Goal: Information Seeking & Learning: Learn about a topic

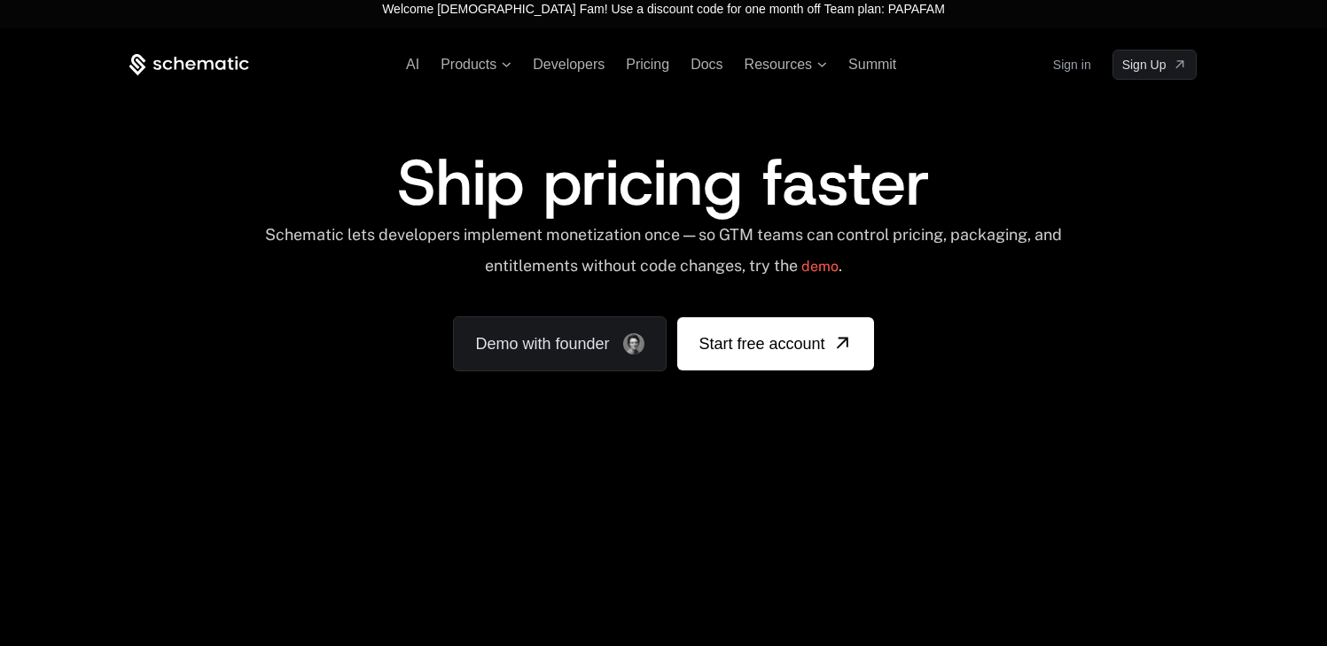
scroll to position [56, 0]
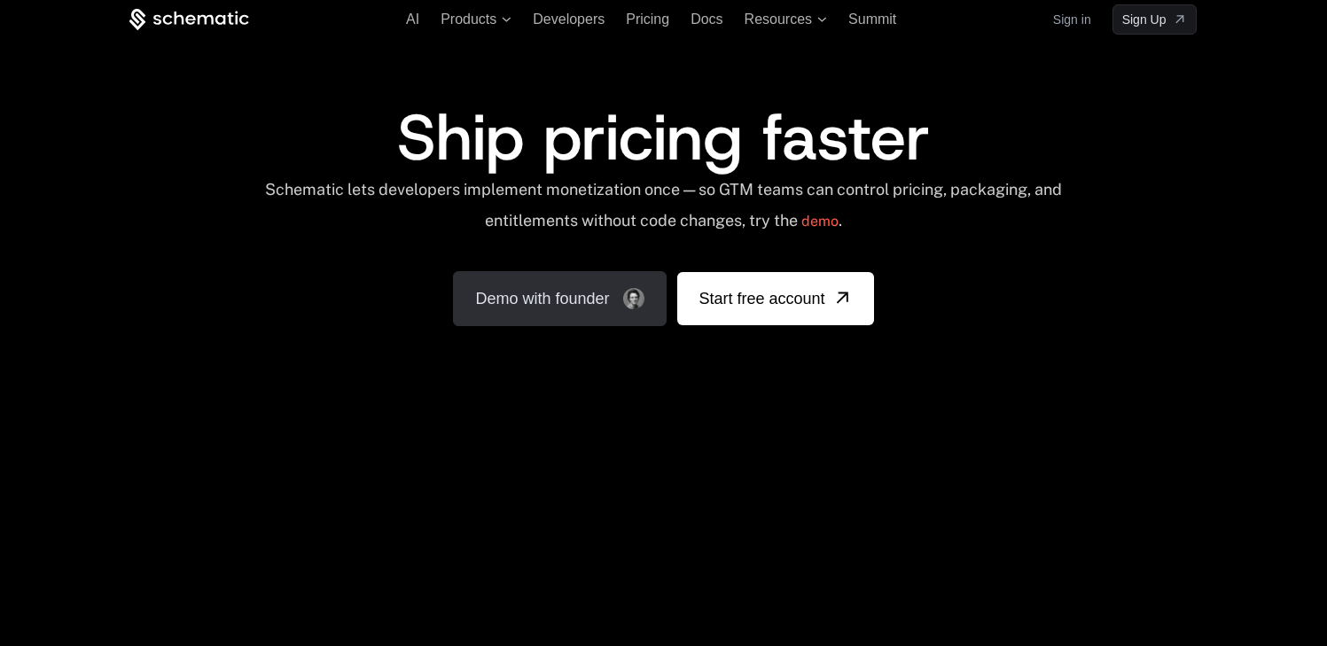
click at [575, 300] on link "Demo with founder" at bounding box center [560, 298] width 214 height 55
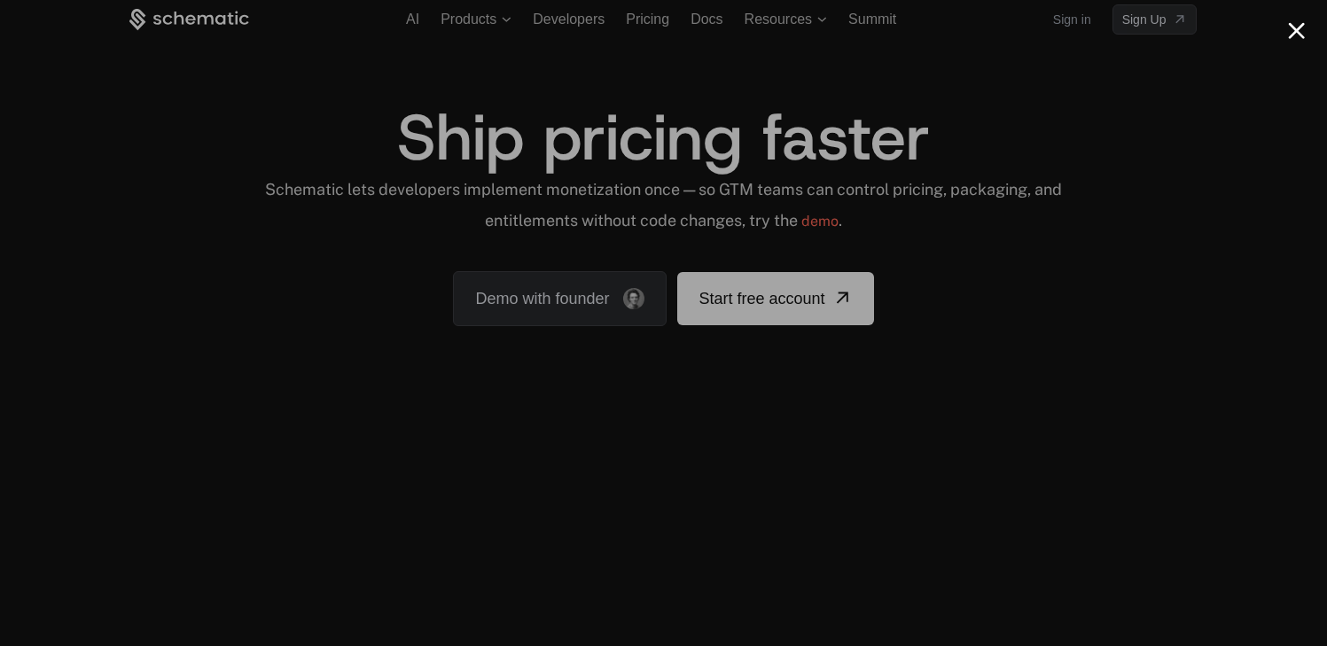
click at [1127, 104] on div at bounding box center [663, 323] width 1327 height 646
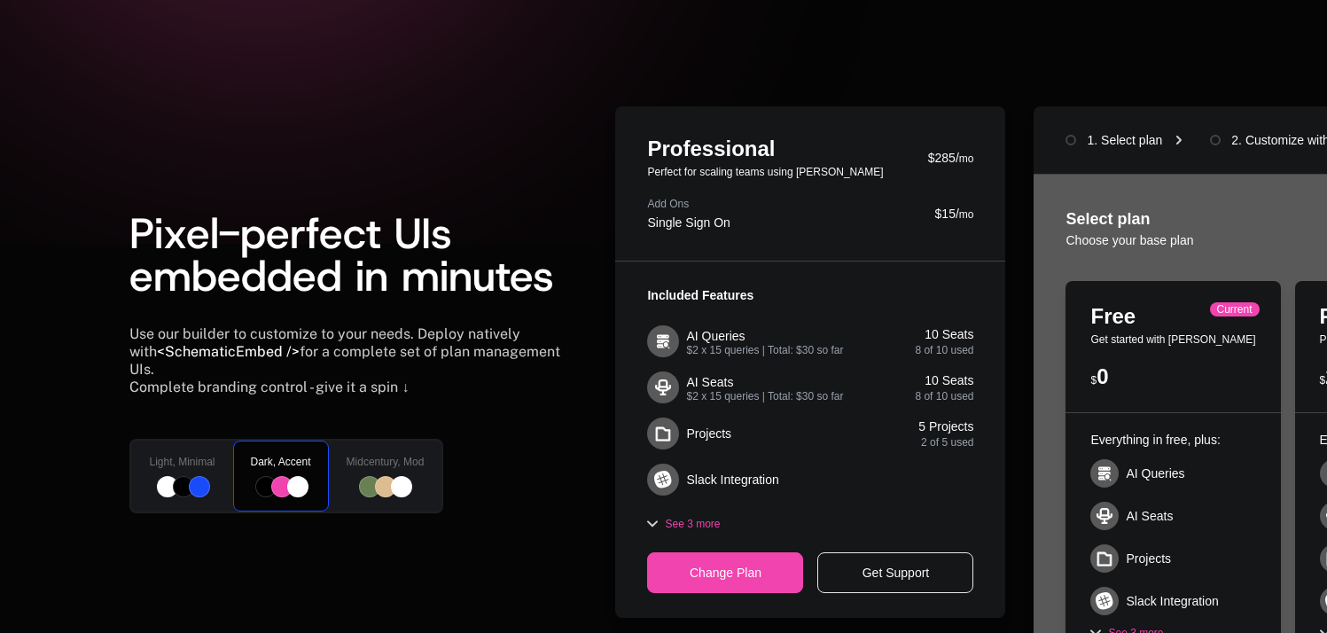
scroll to position [411, 0]
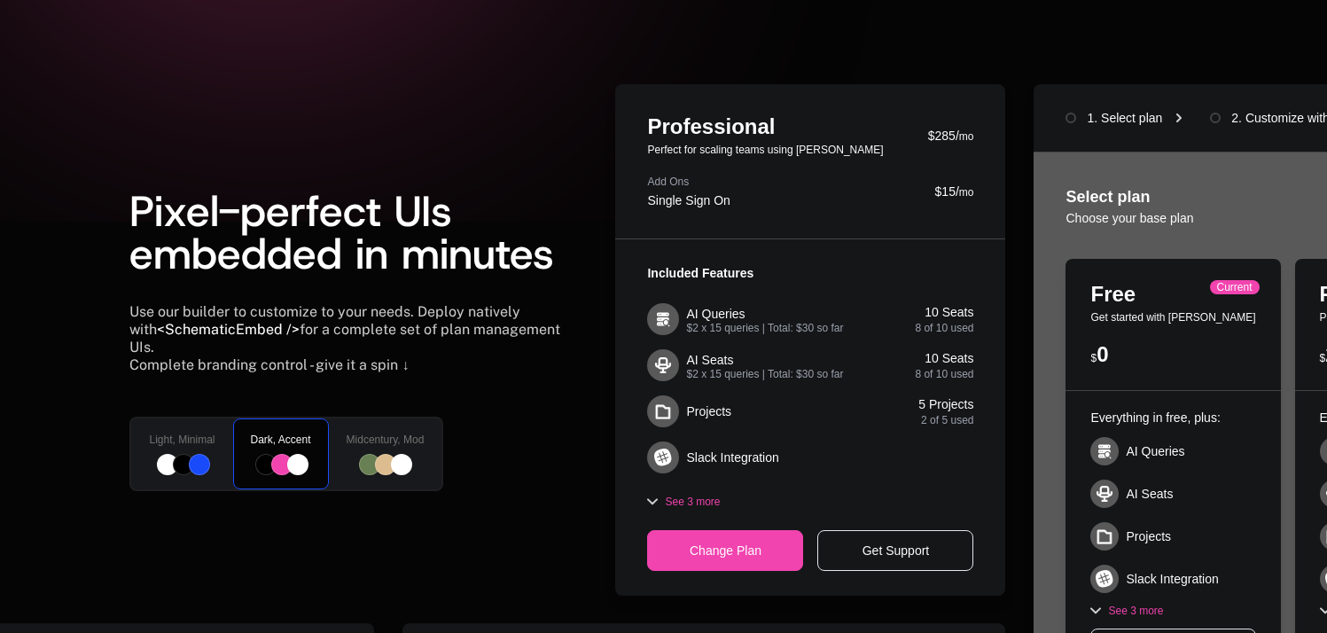
click at [210, 462] on div at bounding box center [182, 464] width 66 height 21
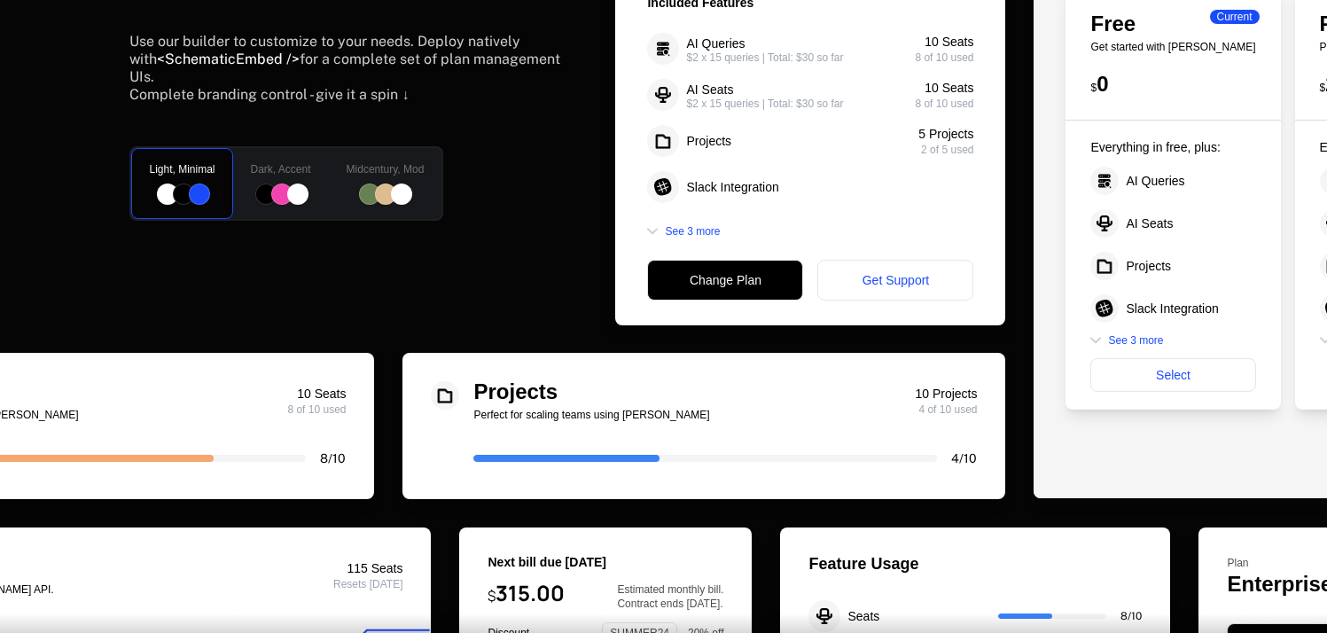
scroll to position [579, 0]
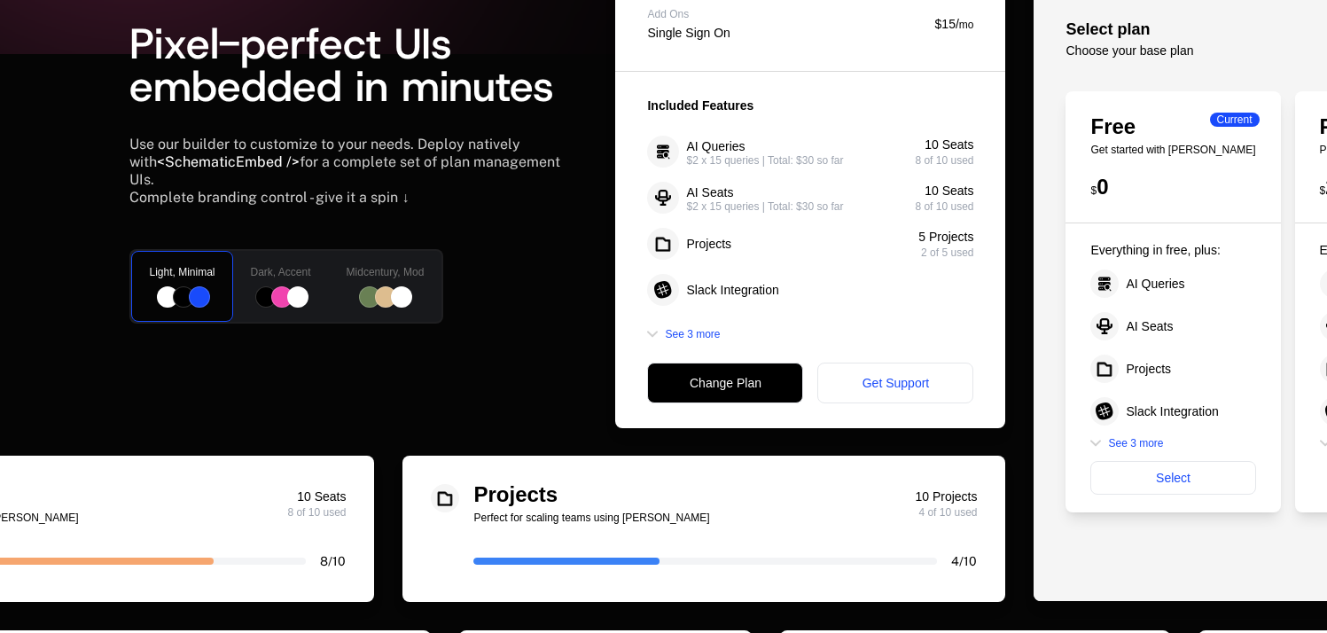
click at [403, 273] on div "Midcentury, Mod" at bounding box center [385, 286] width 117 height 74
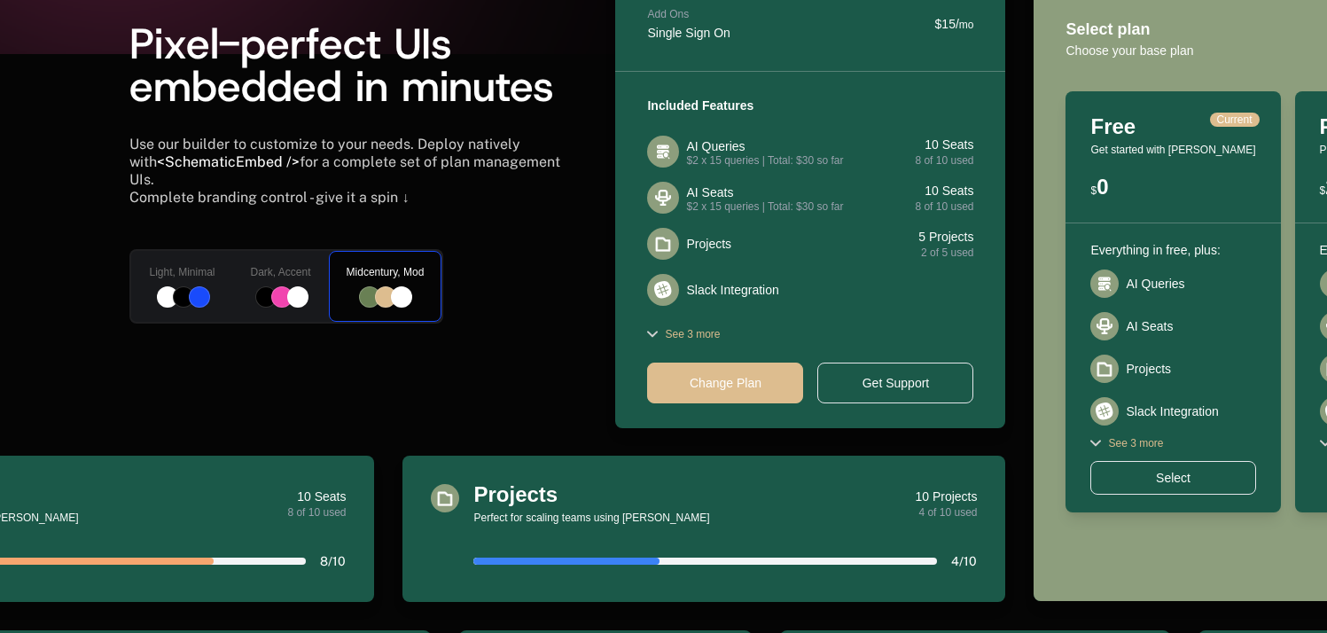
click at [160, 275] on div "Light, Minimal" at bounding box center [181, 286] width 105 height 74
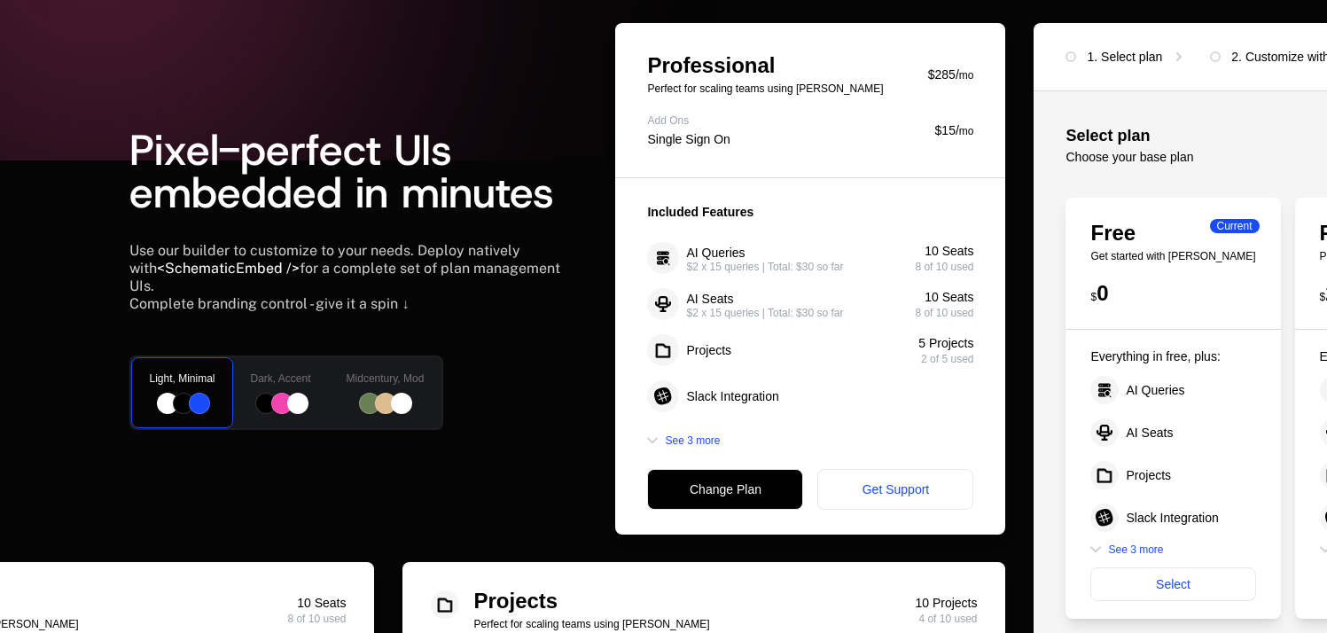
scroll to position [404, 0]
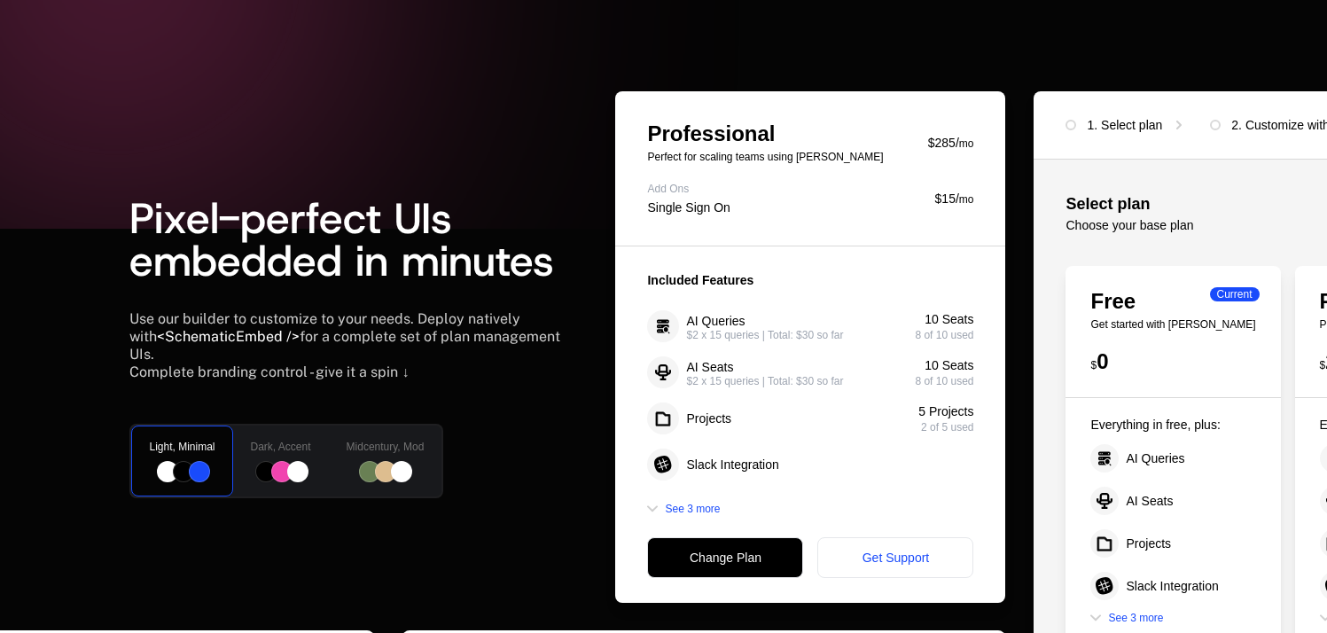
click at [360, 461] on div at bounding box center [386, 471] width 78 height 21
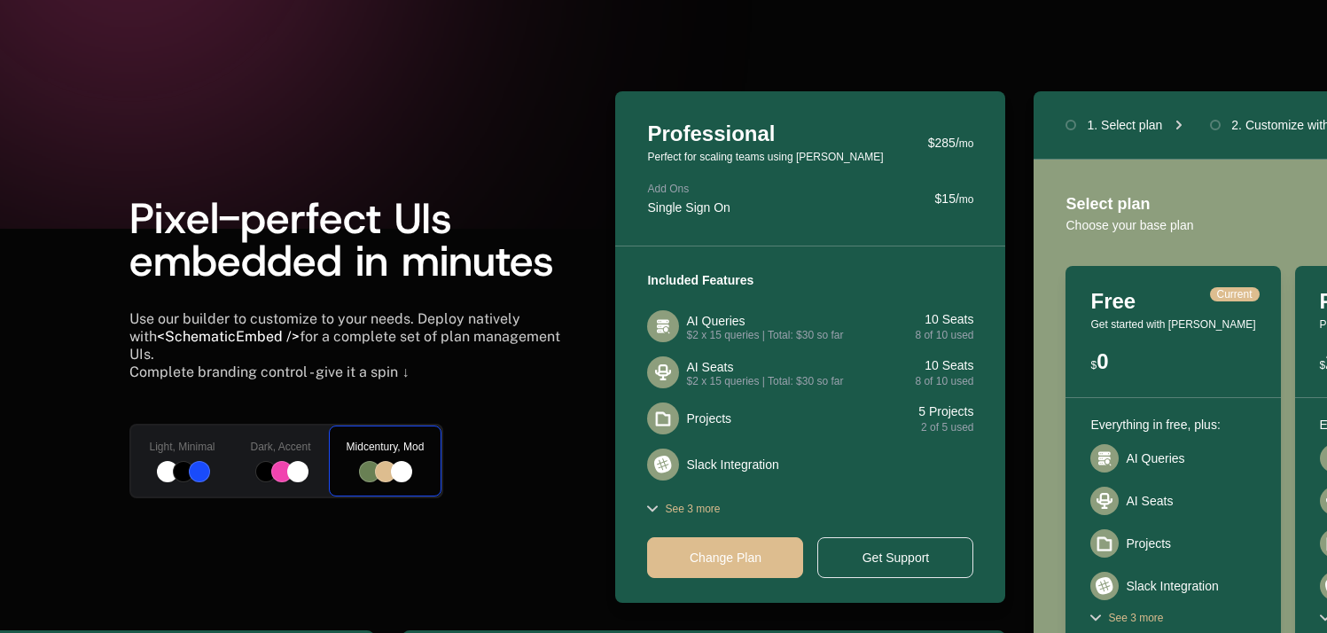
click at [273, 461] on div at bounding box center [281, 471] width 60 height 21
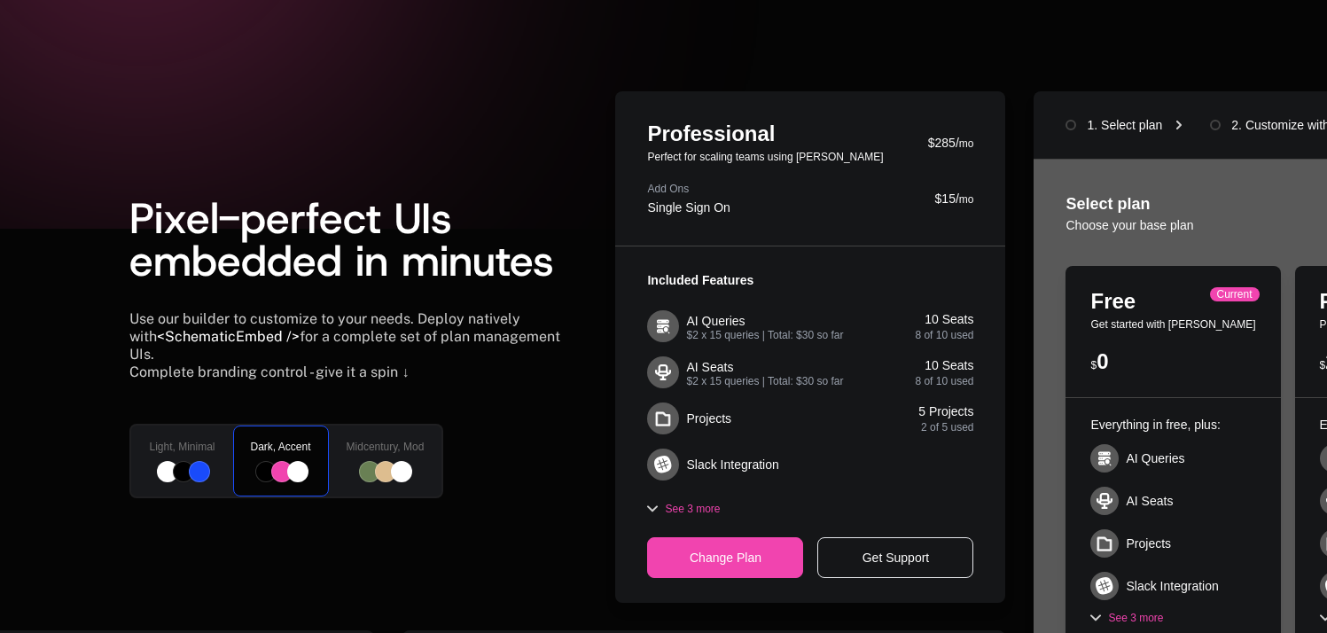
click at [160, 446] on div "Light, Minimal" at bounding box center [181, 461] width 105 height 74
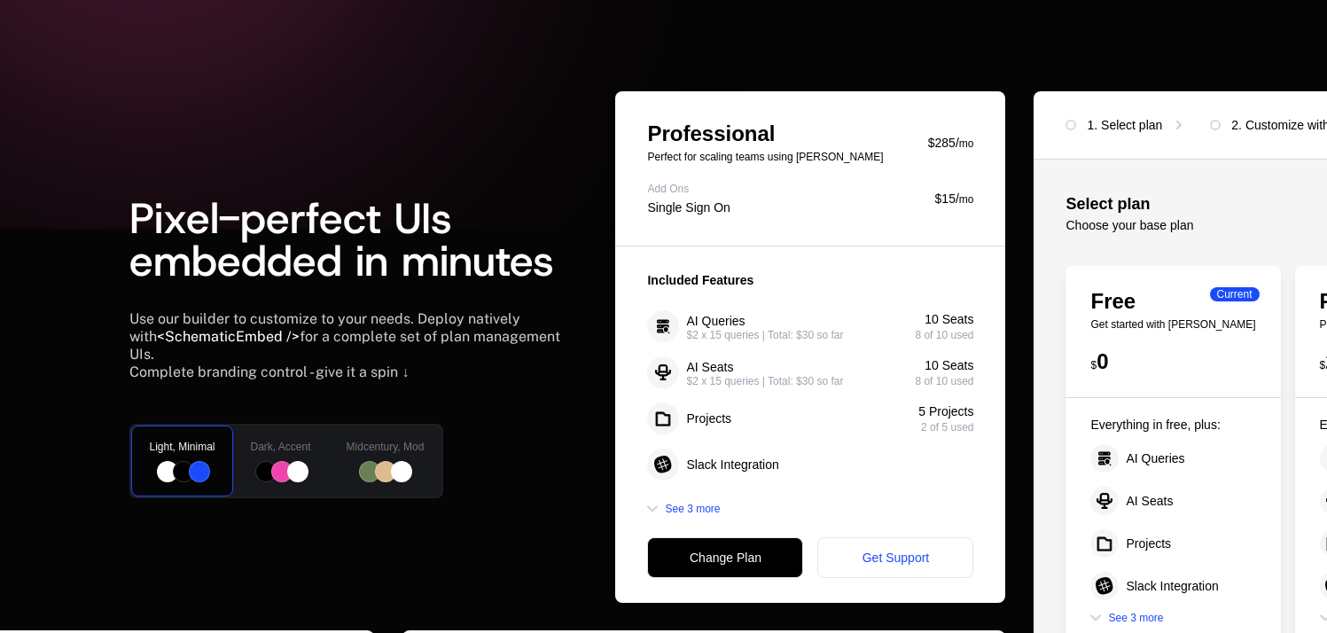
click at [269, 444] on div "Dark, Accent" at bounding box center [280, 461] width 99 height 74
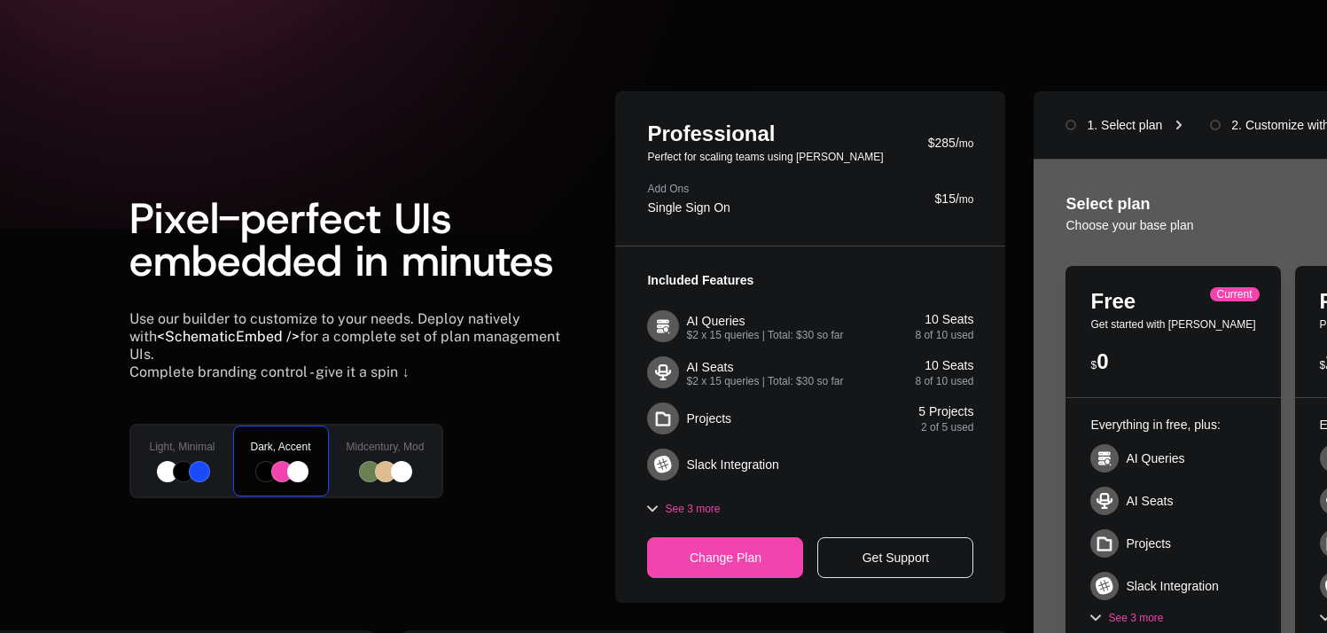
click at [123, 440] on div "Pixel-perfect UIs embedded in minutes Use our builder to customize to your need…" at bounding box center [663, 590] width 1152 height 999
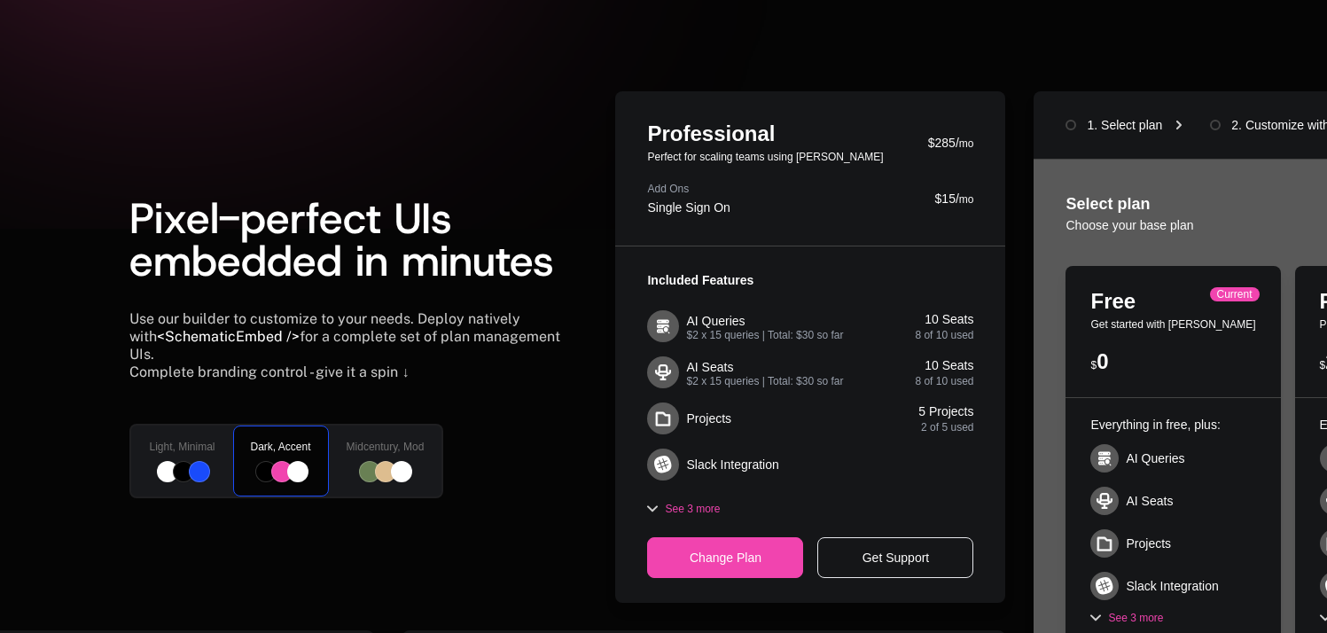
click at [74, 437] on div "Pixel-perfect UIs embedded in minutes Use our builder to customize to your need…" at bounding box center [663, 567] width 1327 height 952
drag, startPoint x: 230, startPoint y: 448, endPoint x: 206, endPoint y: 451, distance: 25.0
click at [231, 448] on div "Dark, Accent" at bounding box center [280, 461] width 99 height 74
click at [189, 461] on div at bounding box center [183, 471] width 21 height 21
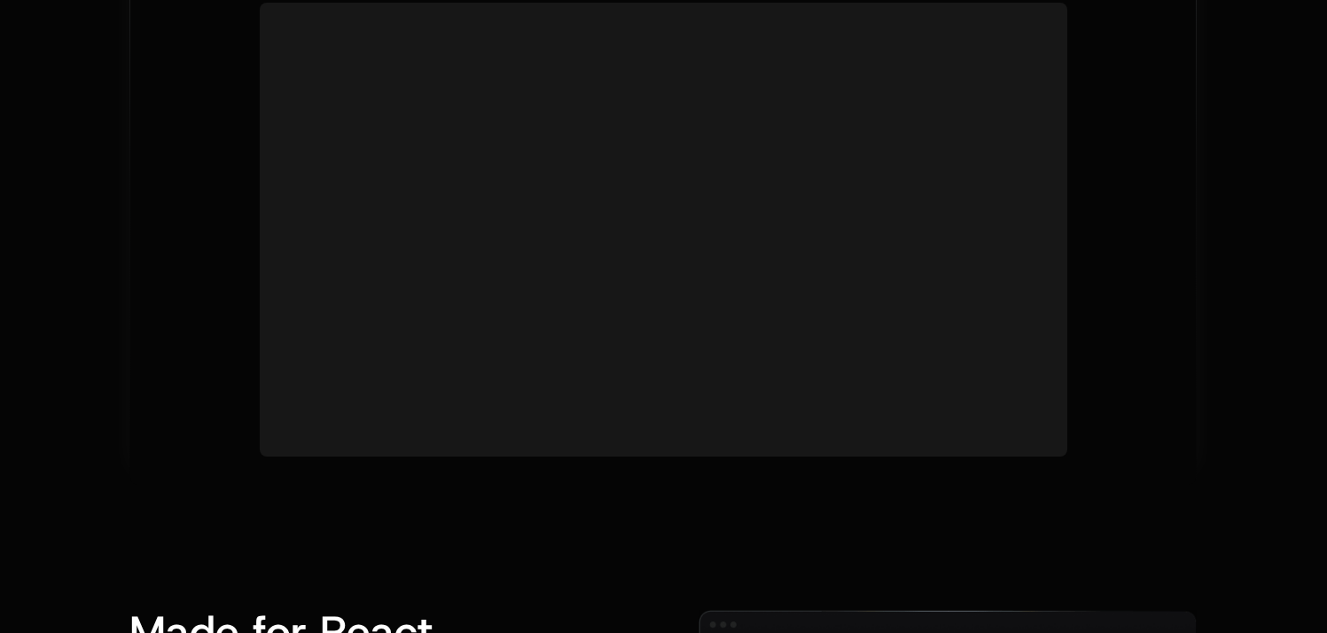
scroll to position [1868, 0]
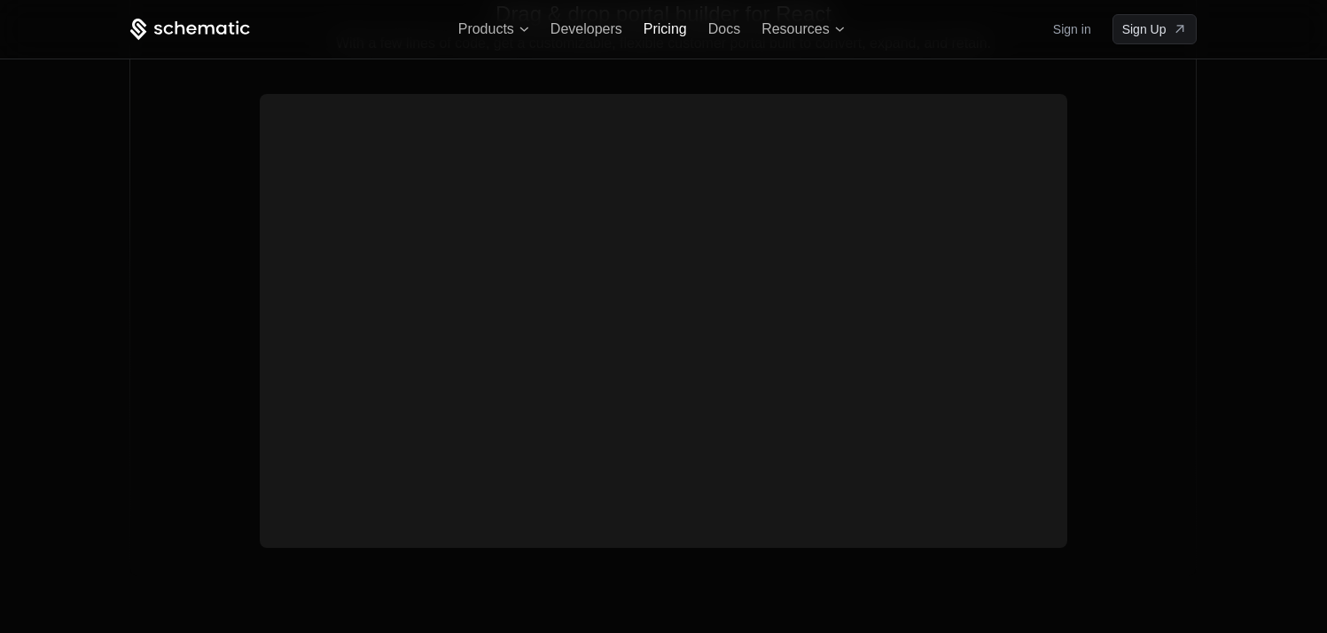
click at [648, 29] on span "Pricing" at bounding box center [664, 28] width 43 height 15
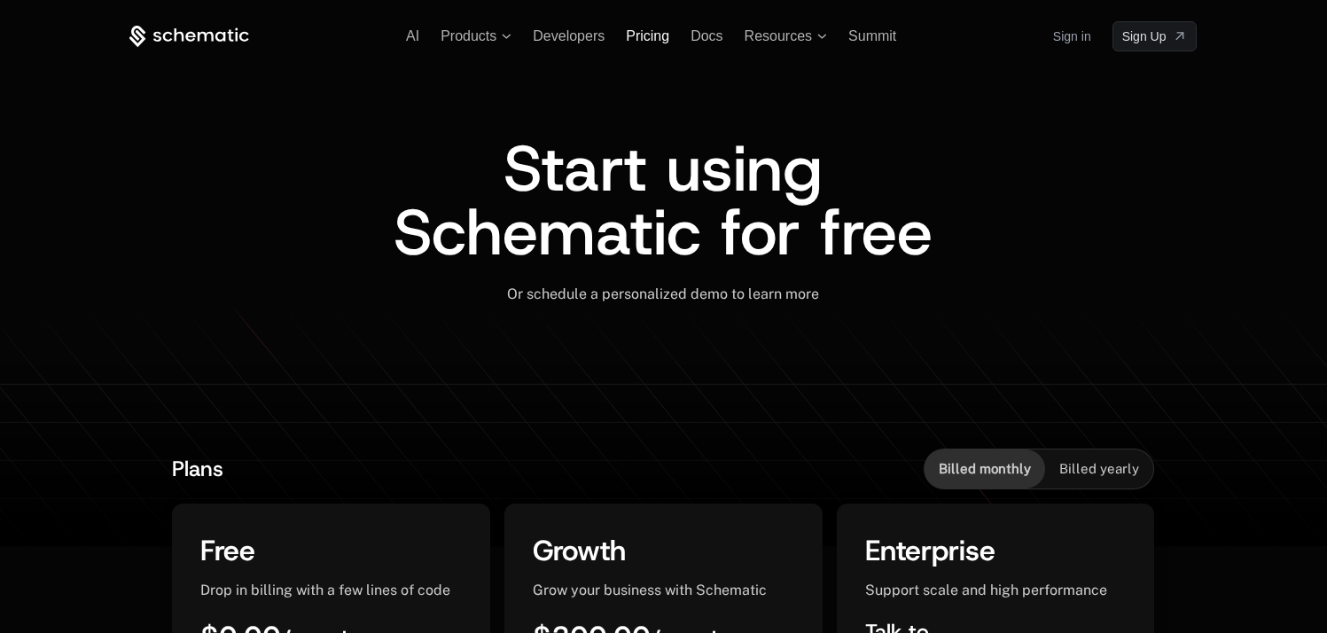
click at [649, 40] on span "Pricing" at bounding box center [647, 35] width 43 height 15
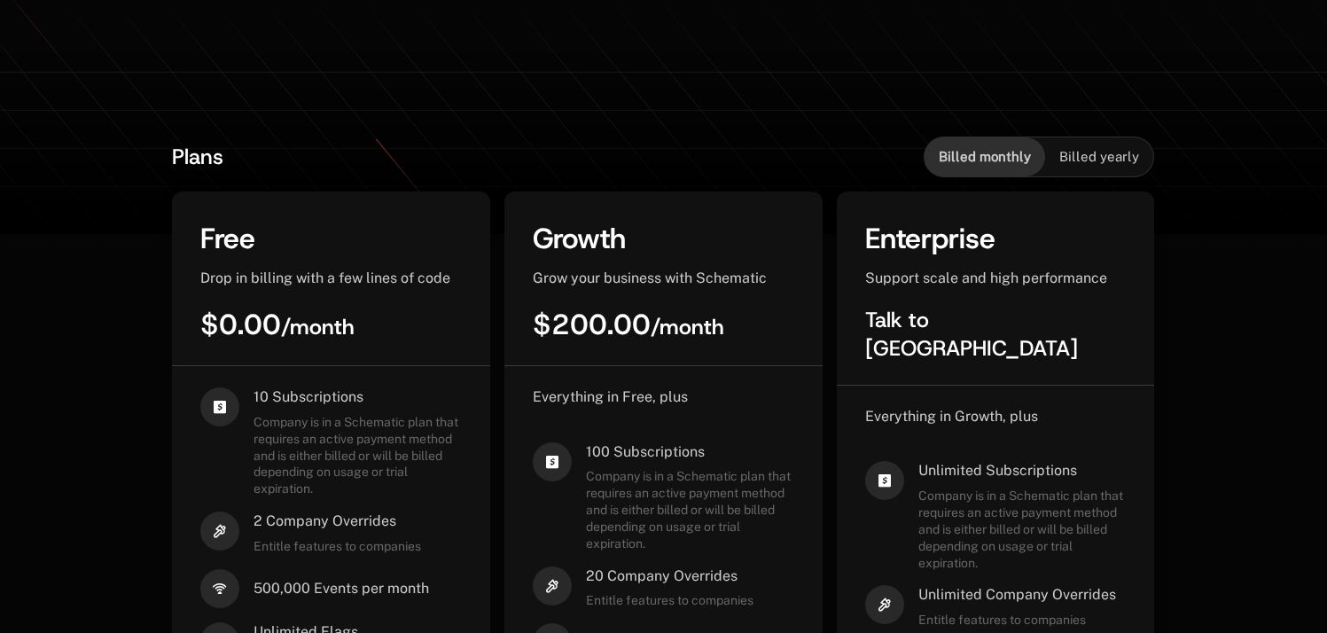
scroll to position [289, 0]
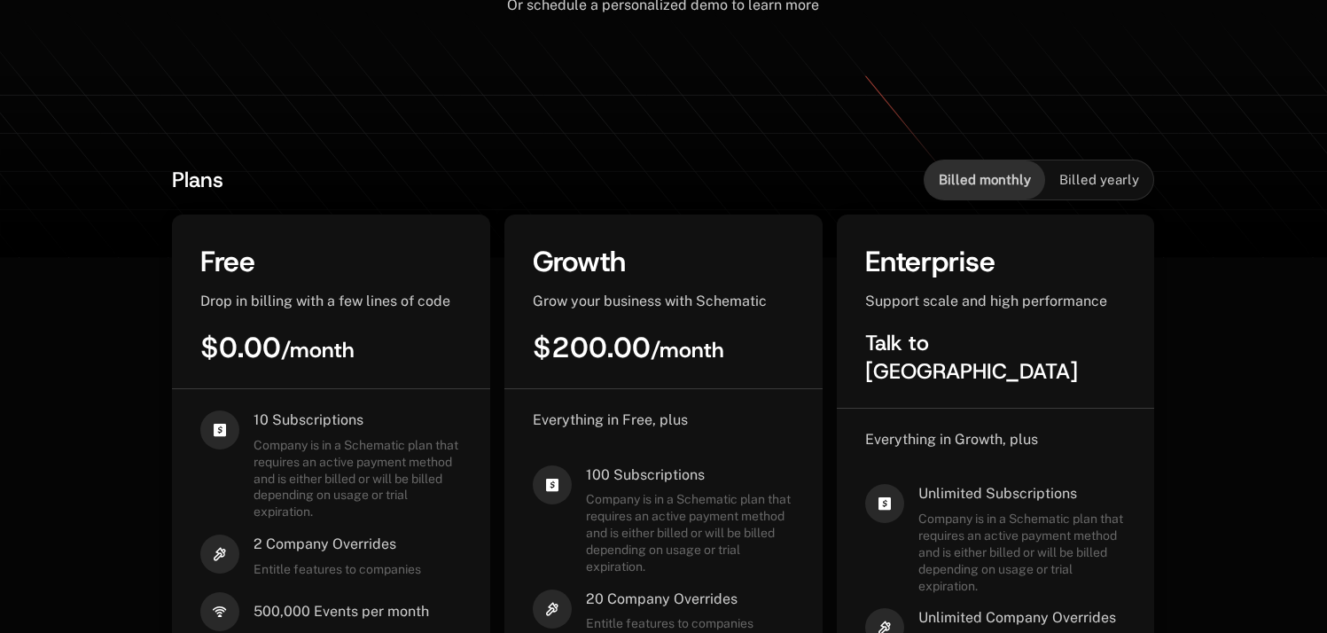
click at [1136, 187] on span "Billed yearly" at bounding box center [1099, 180] width 80 height 18
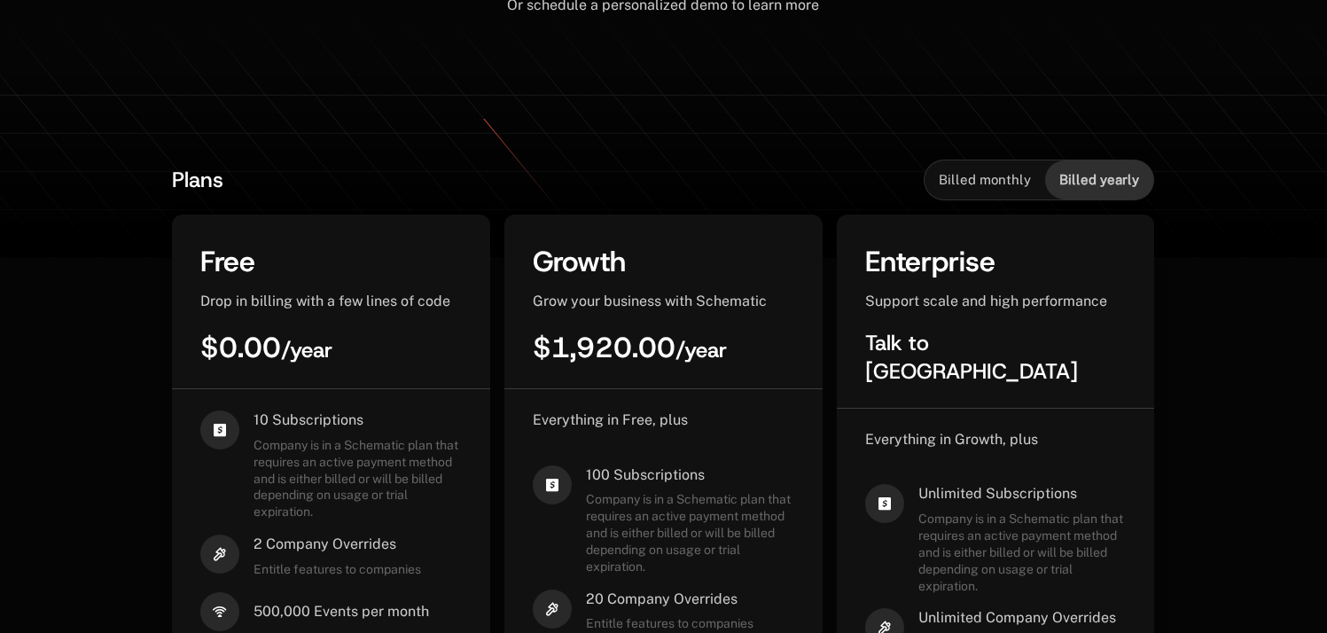
click at [993, 183] on span "Billed monthly" at bounding box center [985, 180] width 92 height 18
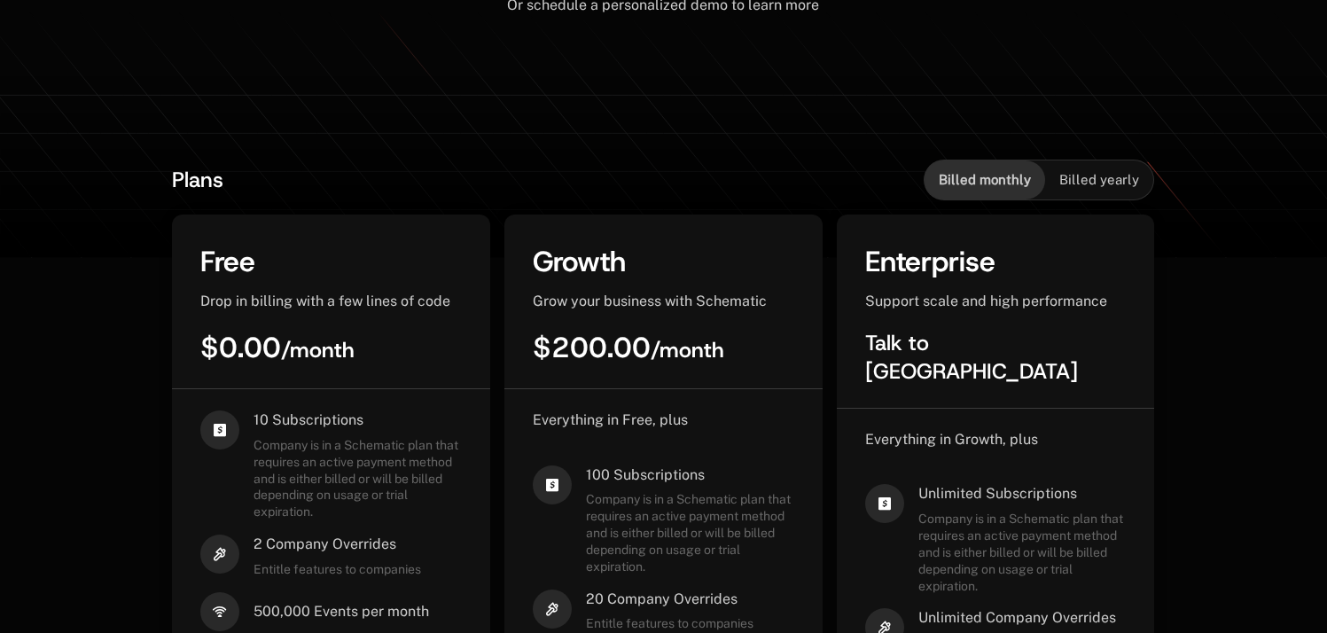
drag, startPoint x: 1093, startPoint y: 181, endPoint x: 1040, endPoint y: 183, distance: 53.2
click at [1093, 180] on span "Billed yearly" at bounding box center [1099, 180] width 80 height 18
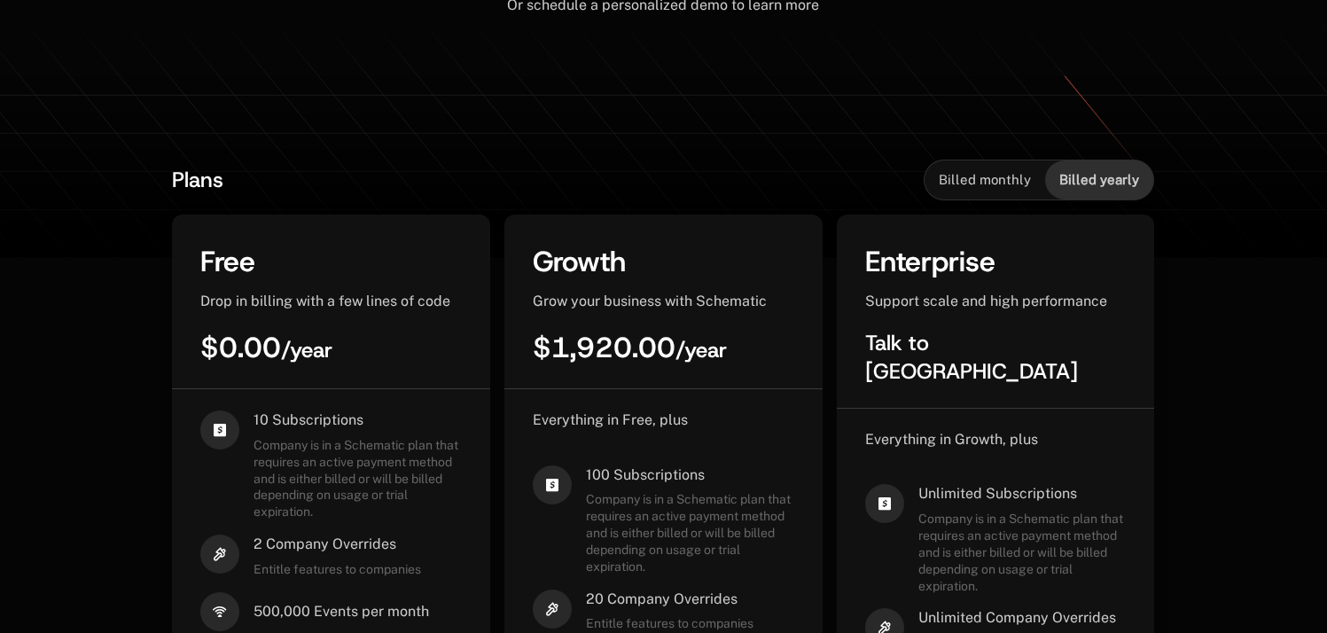
click at [993, 183] on span "Billed monthly" at bounding box center [985, 180] width 92 height 18
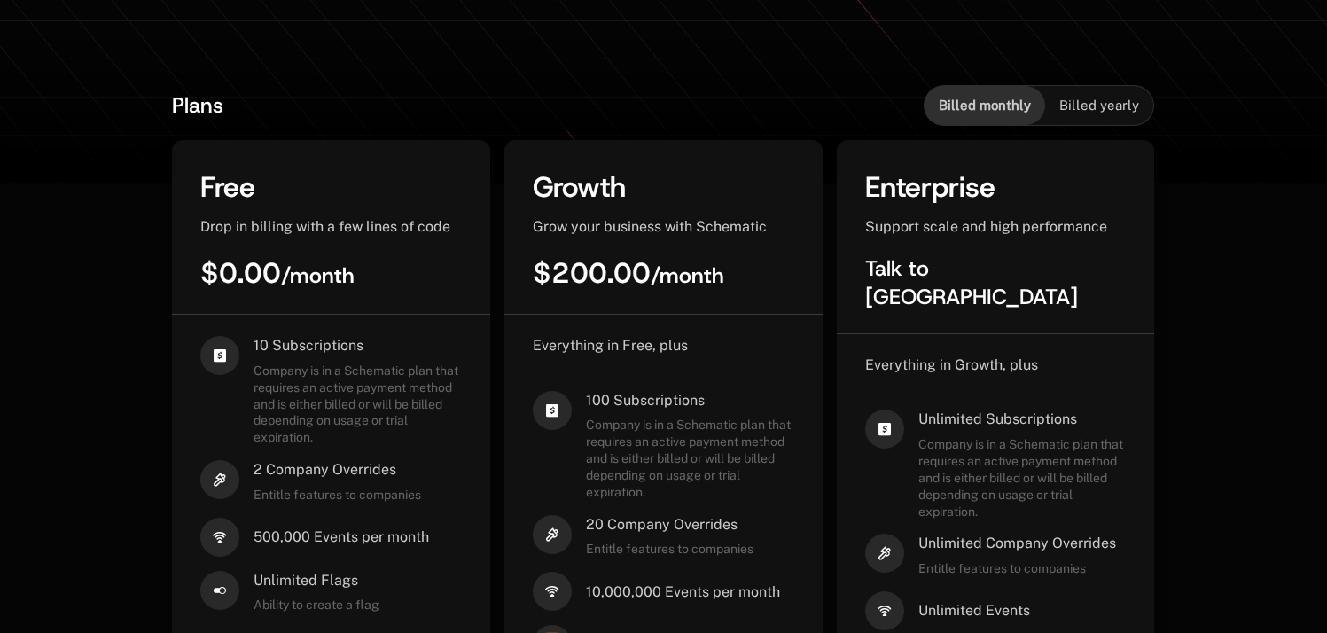
scroll to position [485, 0]
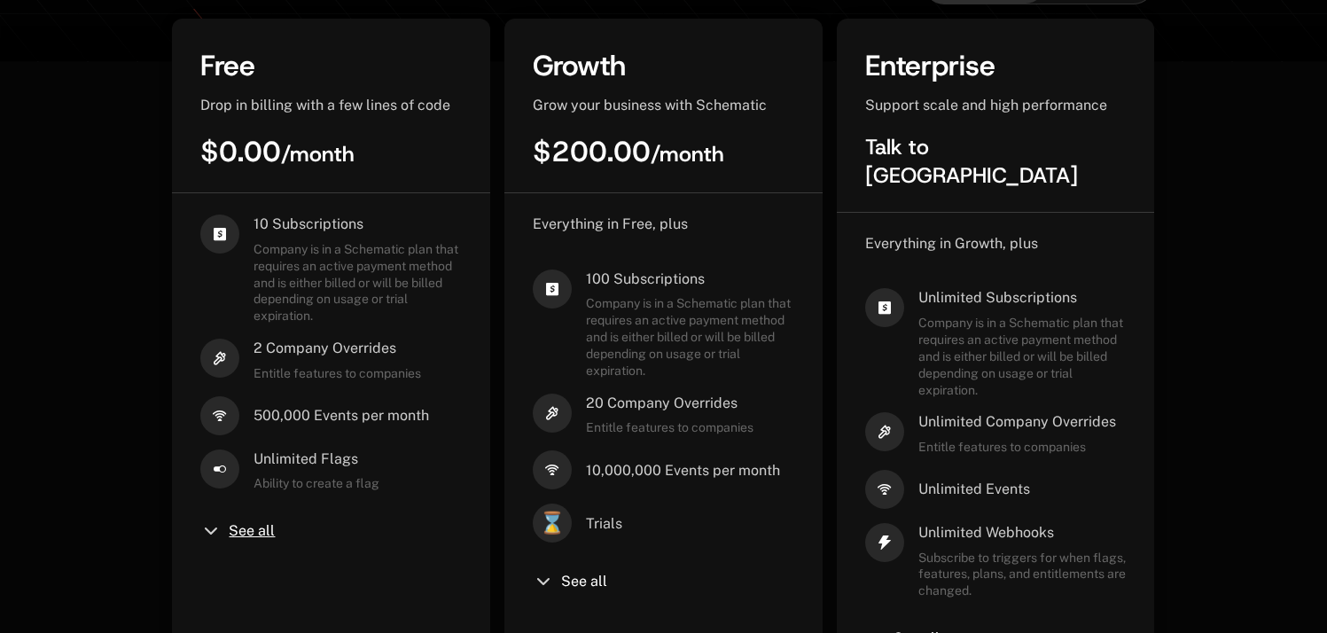
click at [256, 534] on span "See all" at bounding box center [252, 531] width 46 height 14
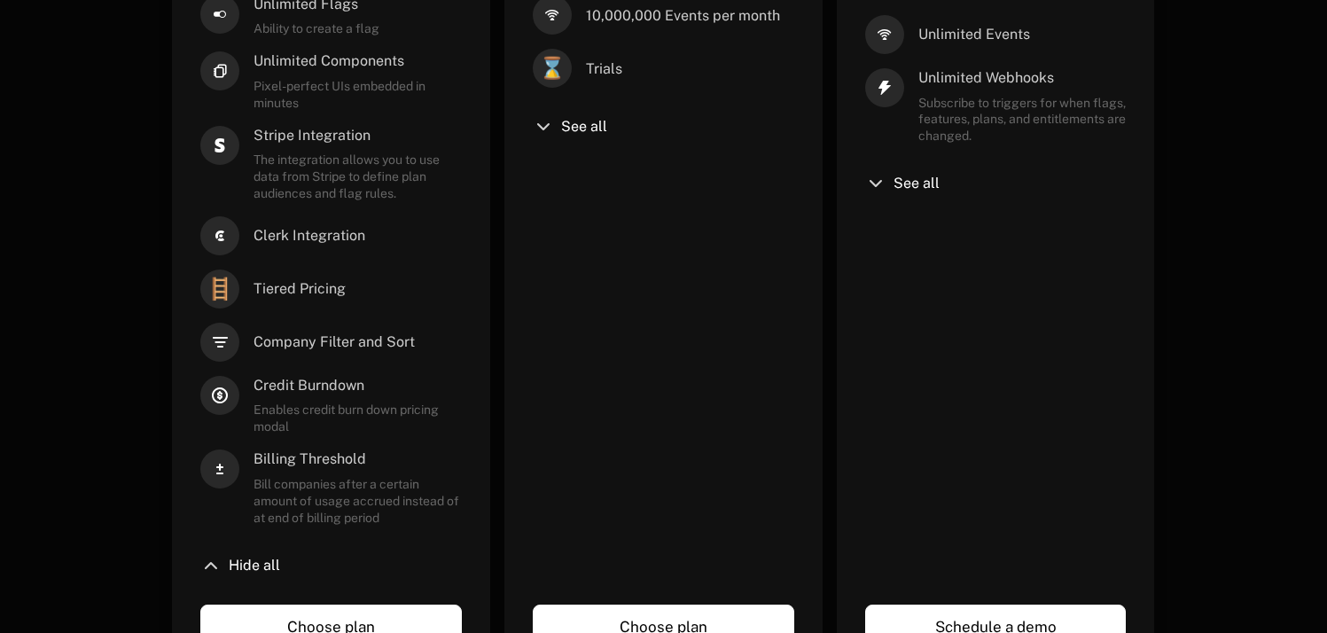
scroll to position [857, 0]
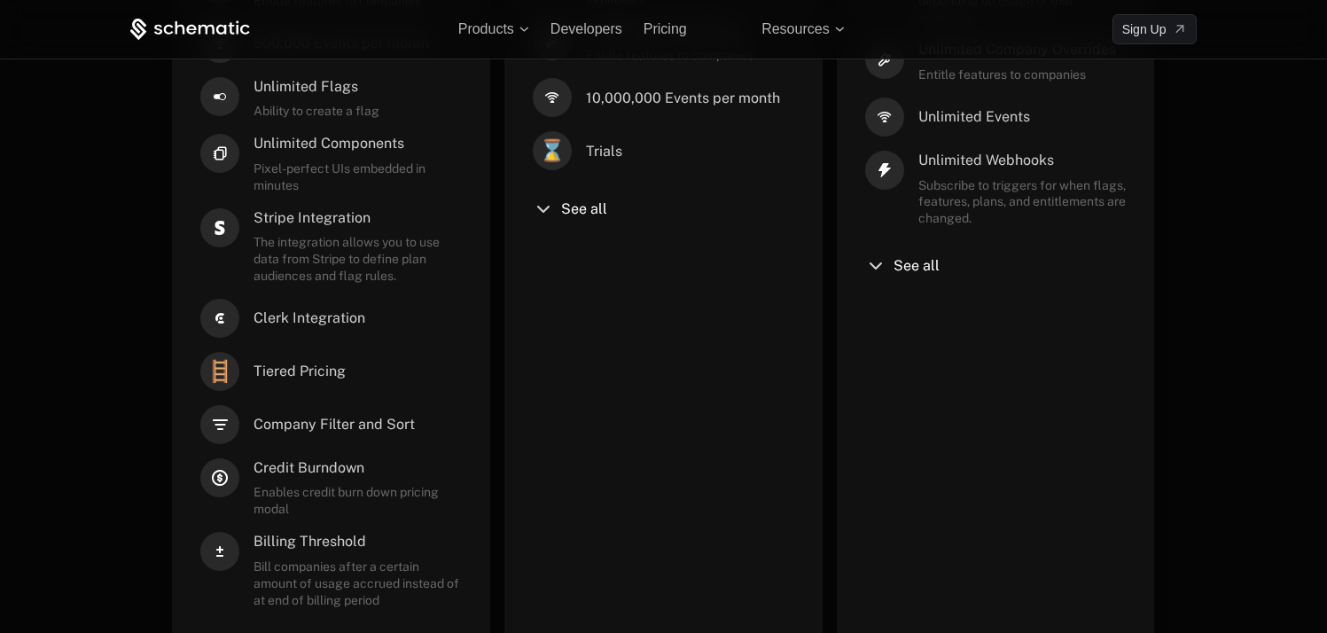
click at [231, 330] on icon at bounding box center [219, 318] width 39 height 39
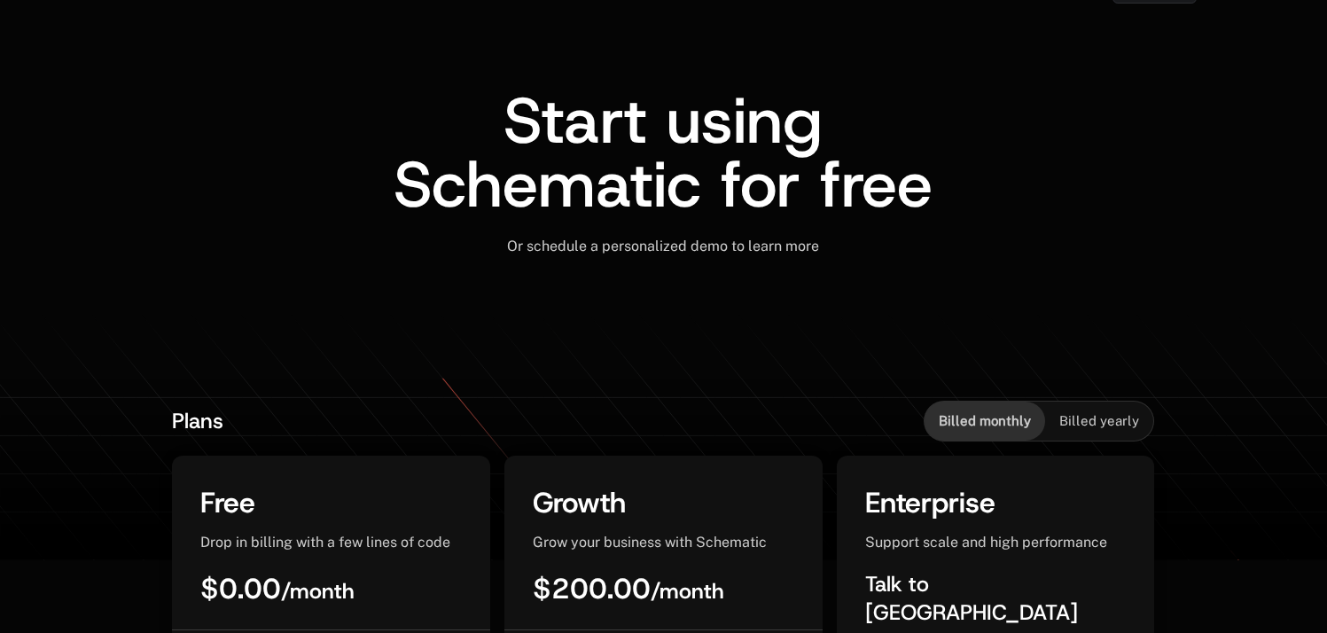
scroll to position [0, 0]
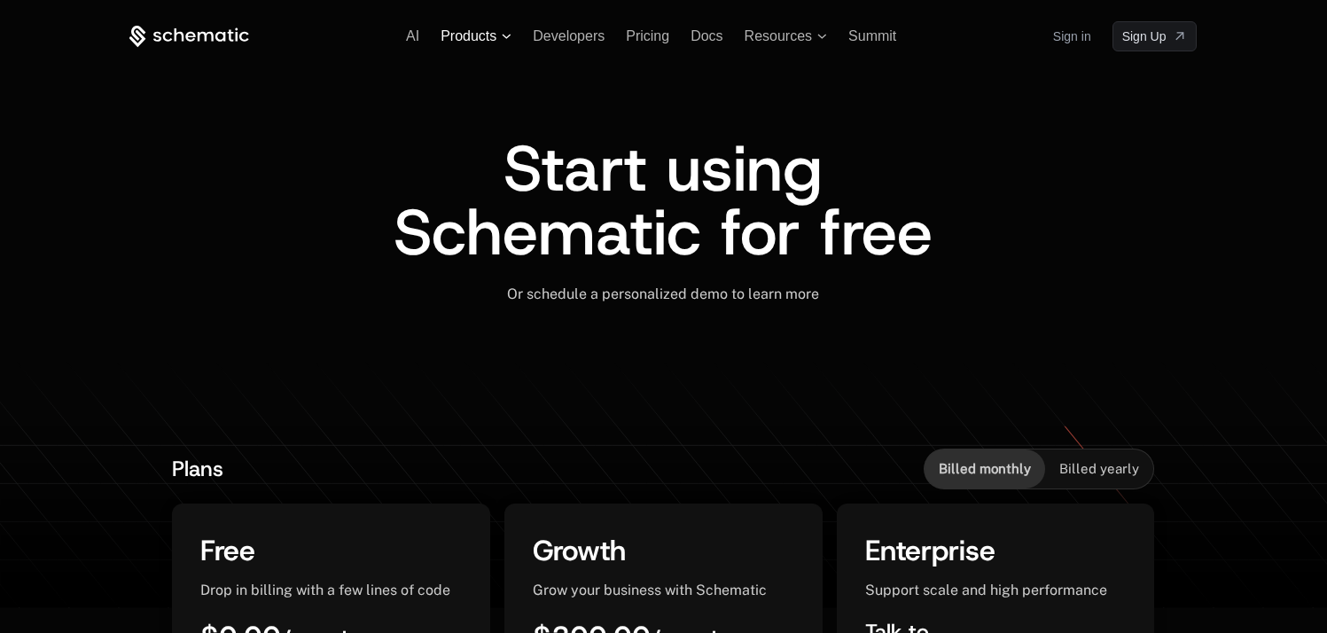
click at [505, 35] on icon at bounding box center [507, 36] width 10 height 5
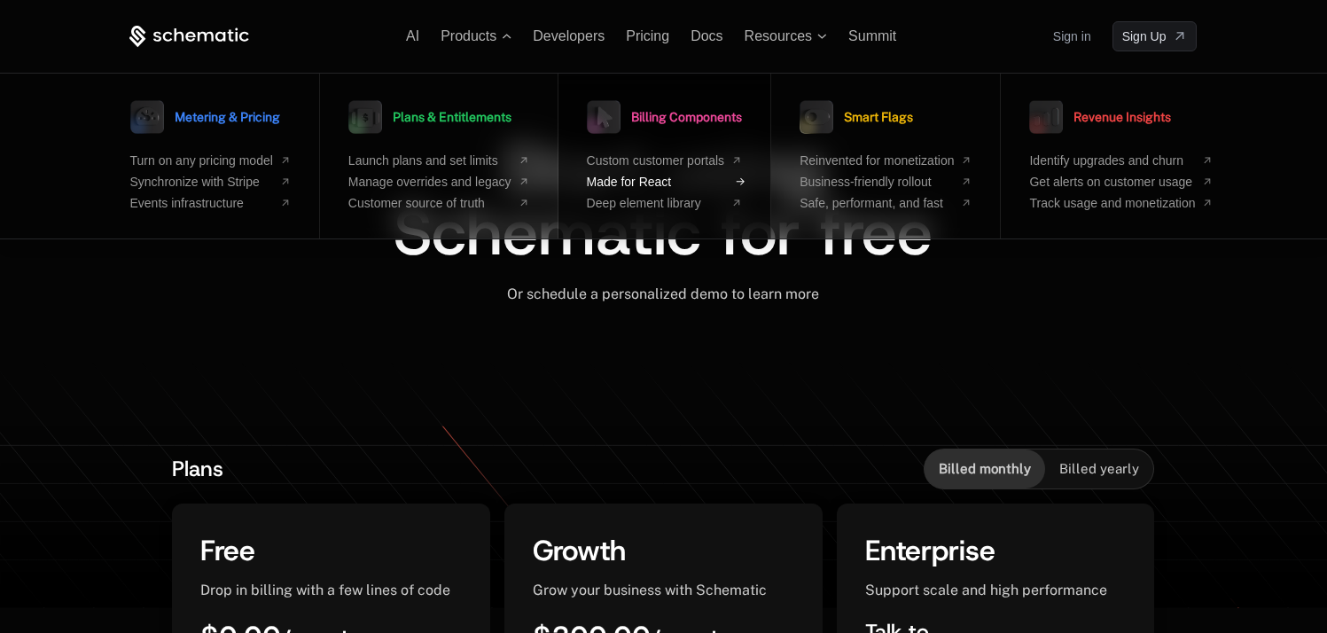
click at [690, 182] on span "Made for React" at bounding box center [656, 182] width 138 height 14
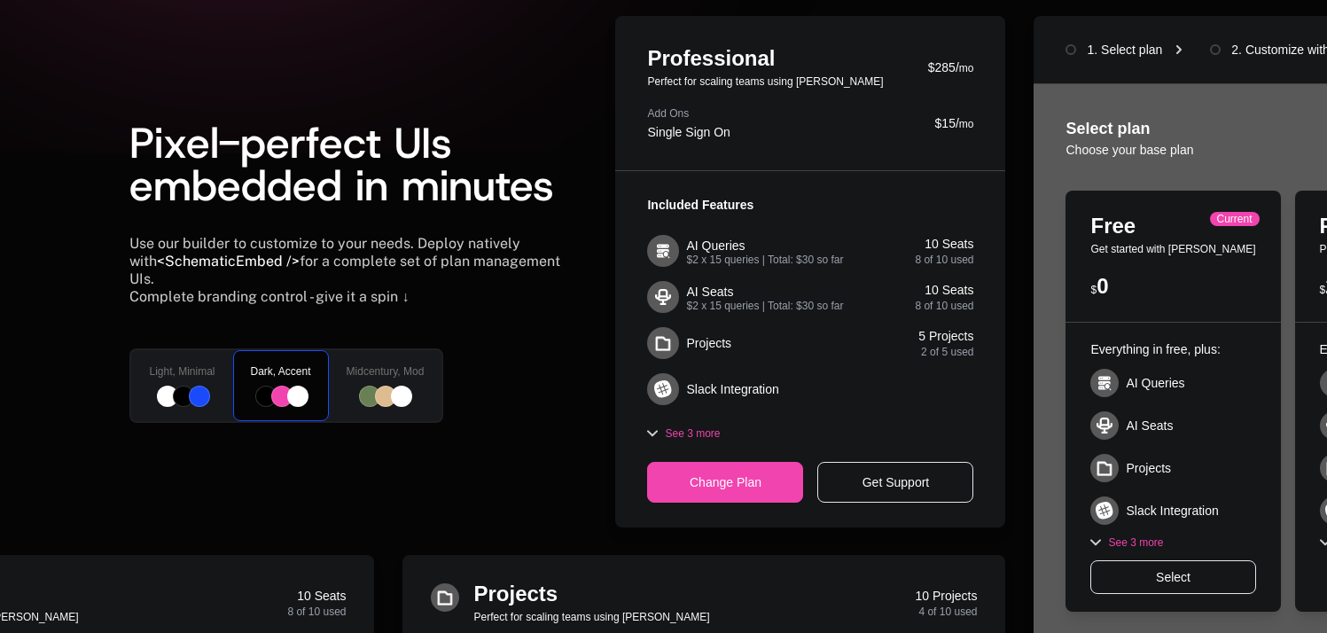
scroll to position [571, 0]
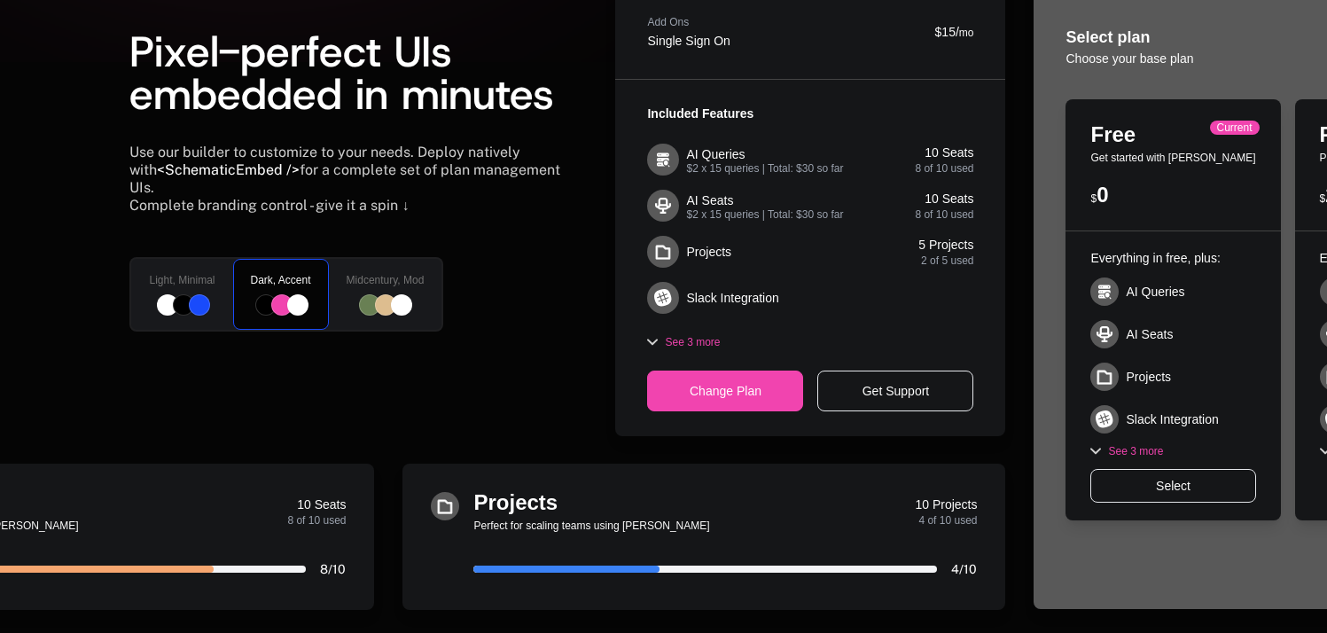
click at [192, 274] on span "Light, Minimal" at bounding box center [182, 280] width 66 height 14
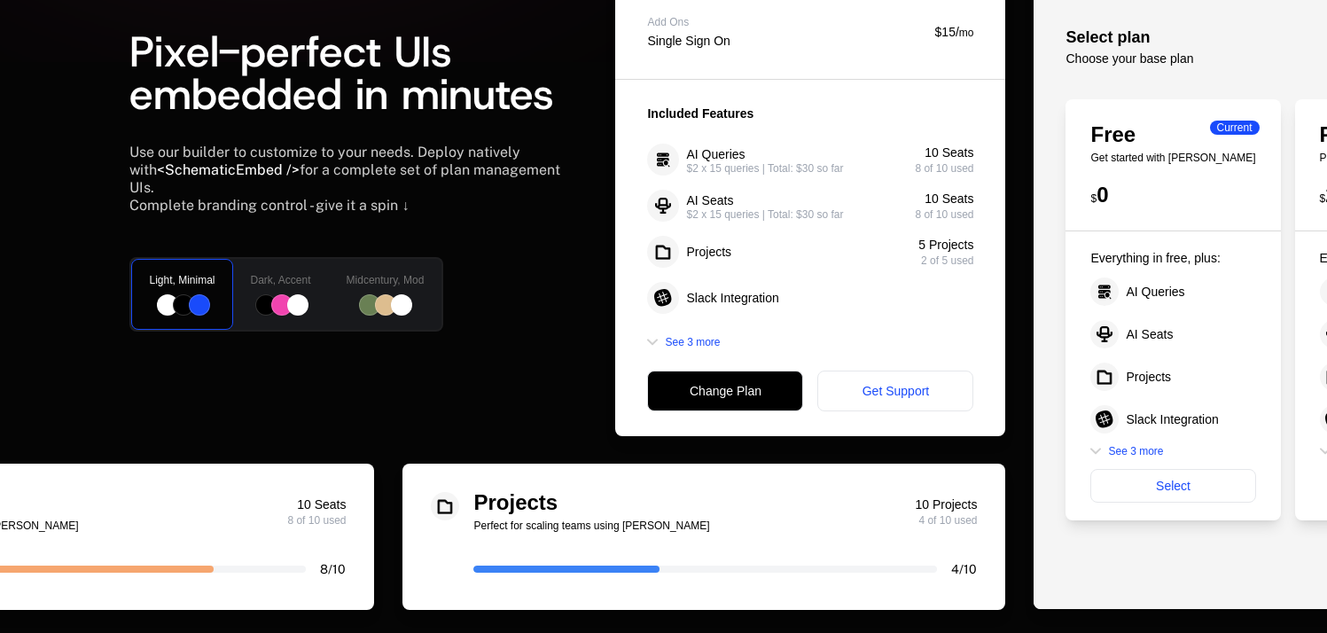
scroll to position [874, 0]
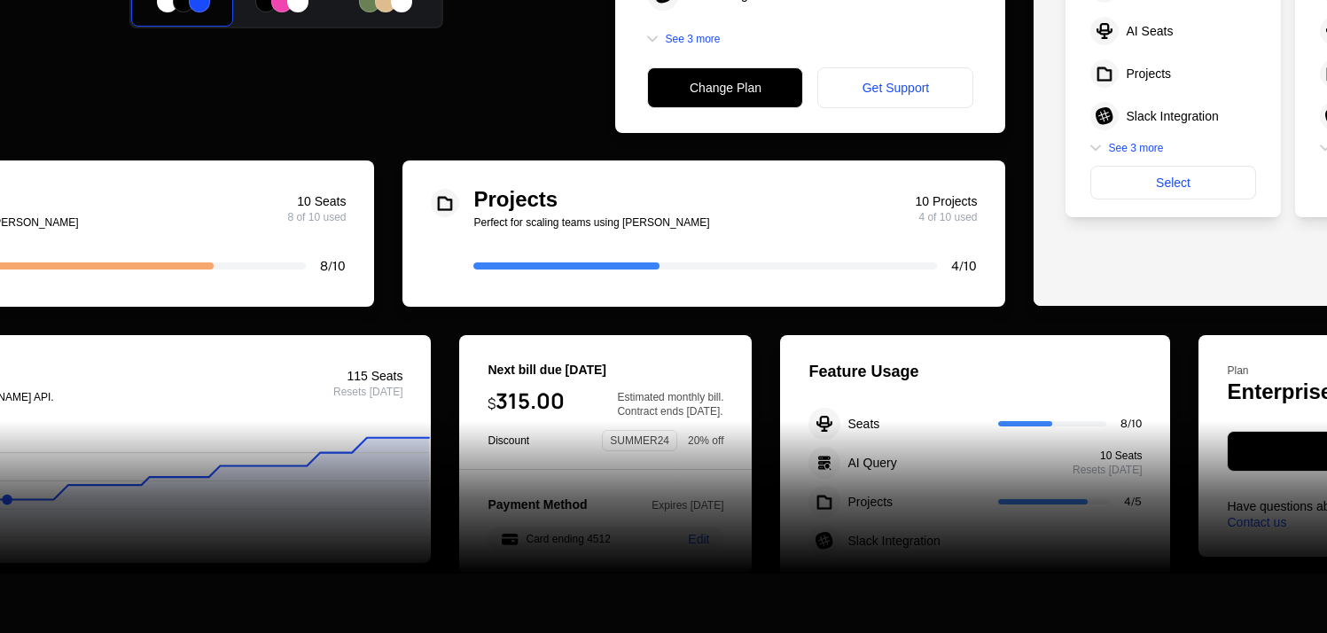
drag, startPoint x: 701, startPoint y: 318, endPoint x: 757, endPoint y: 302, distance: 58.1
click at [737, 308] on div "Pixel-perfect UIs embedded in minutes Use our builder to customize to your need…" at bounding box center [663, 121] width 1152 height 999
drag, startPoint x: 852, startPoint y: 263, endPoint x: 868, endPoint y: 259, distance: 17.4
click at [853, 263] on div at bounding box center [704, 265] width 463 height 7
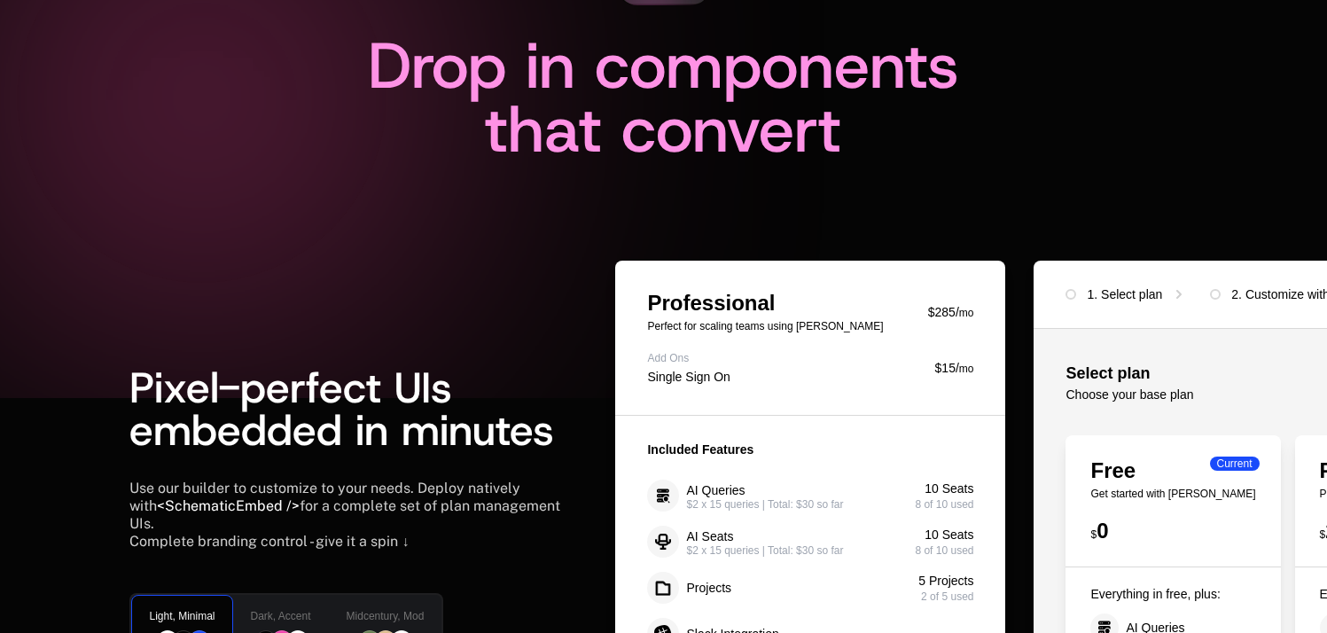
scroll to position [0, 0]
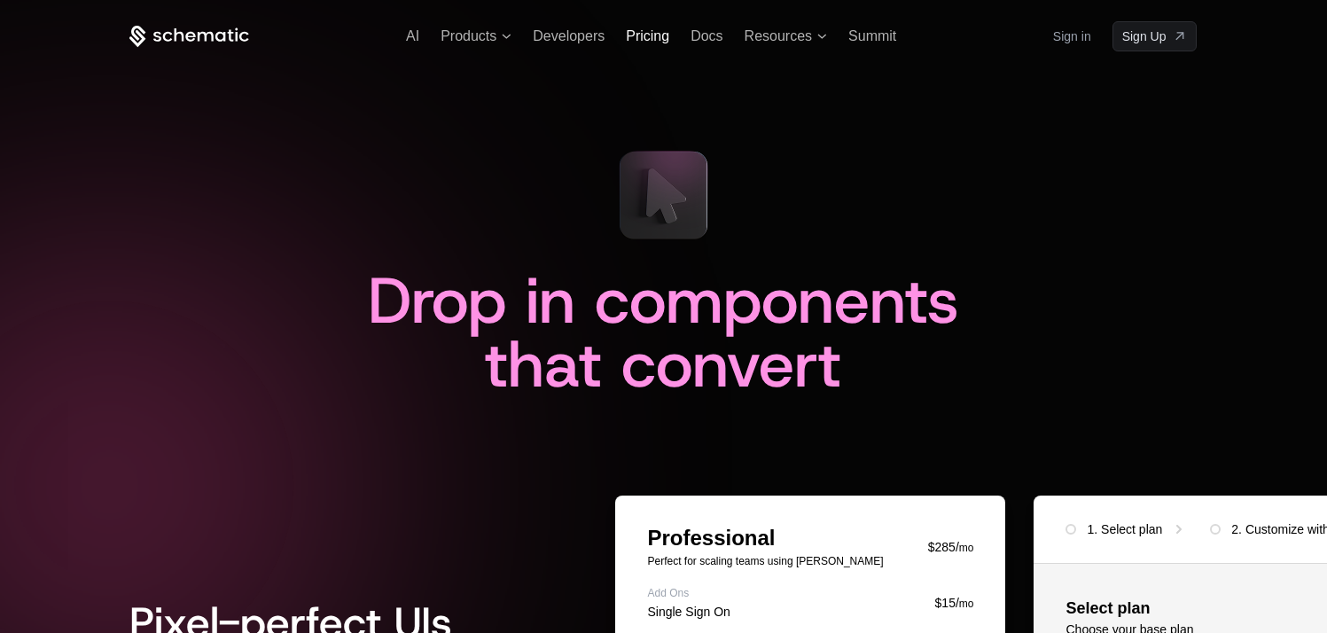
click at [635, 44] on div "AI Products Developers Pricing Docs Resources Summit Sign in Sign Up" at bounding box center [662, 36] width 1067 height 30
click at [641, 36] on span "Pricing" at bounding box center [647, 35] width 43 height 15
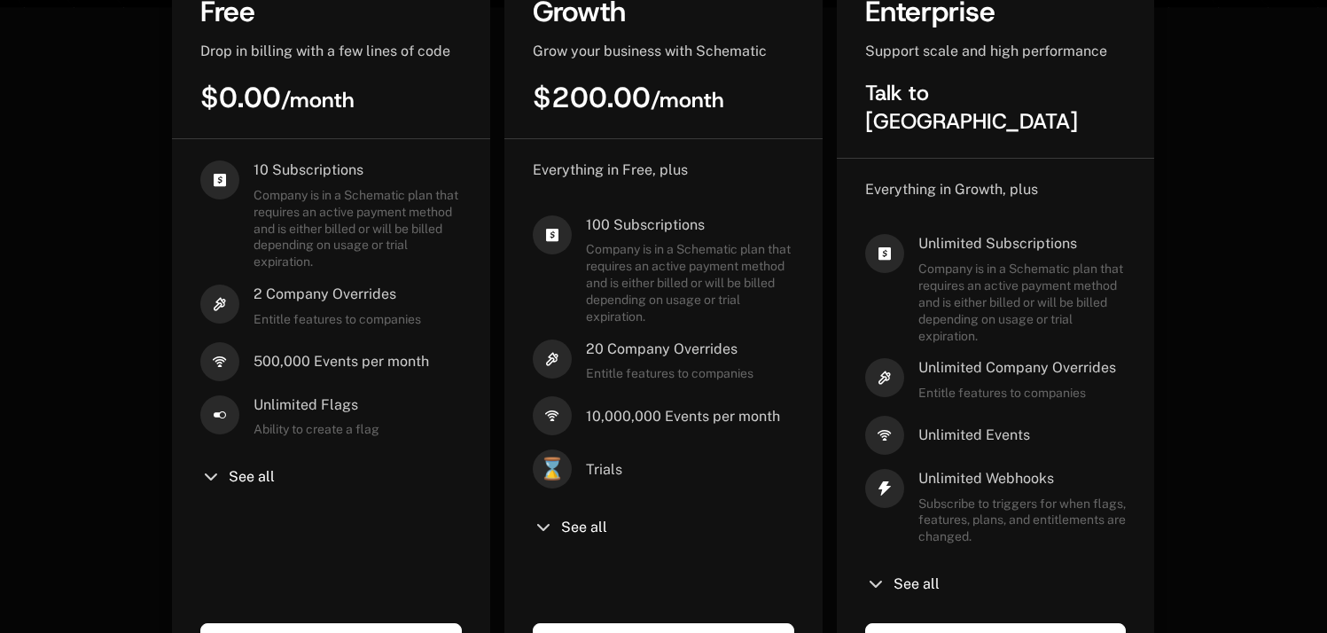
scroll to position [725, 0]
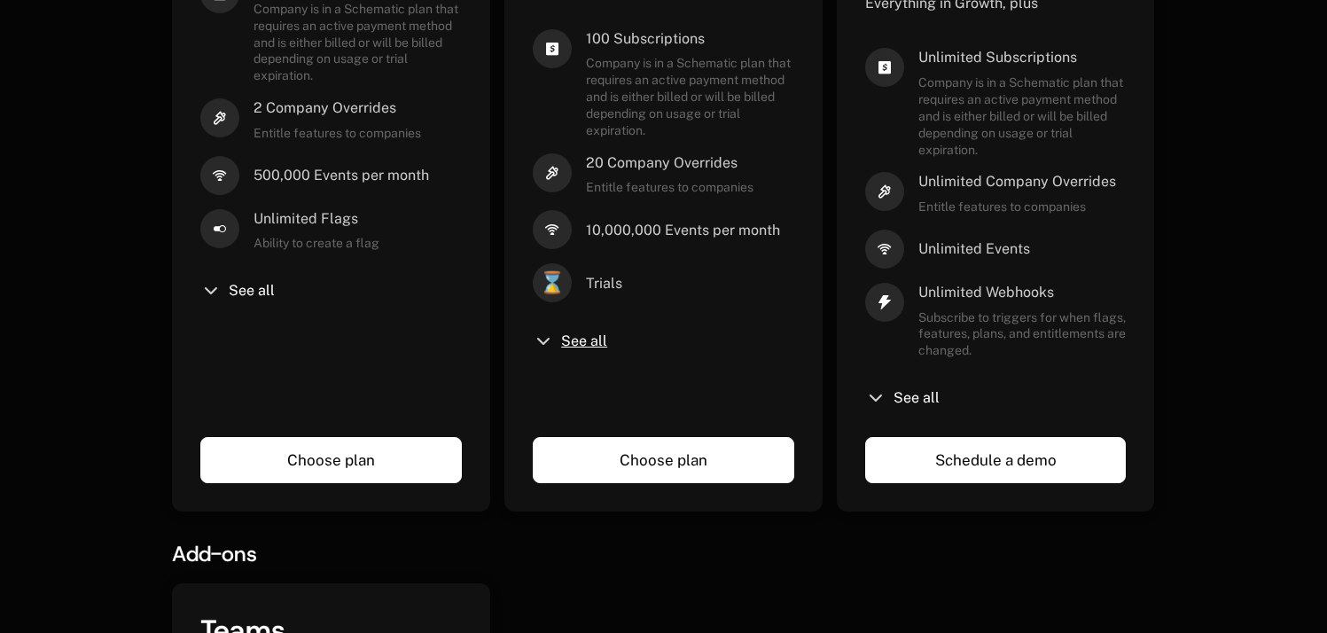
click at [591, 348] on span "See all" at bounding box center [584, 341] width 46 height 14
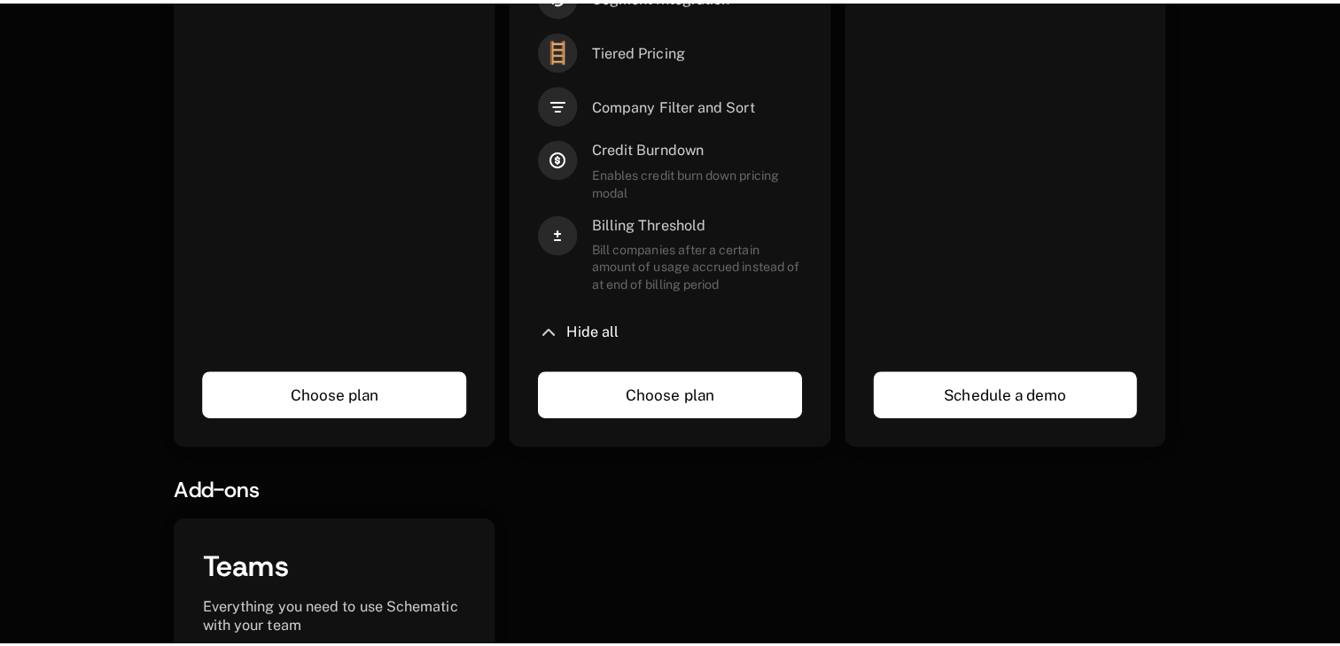
scroll to position [1357, 0]
